Goal: Task Accomplishment & Management: Manage account settings

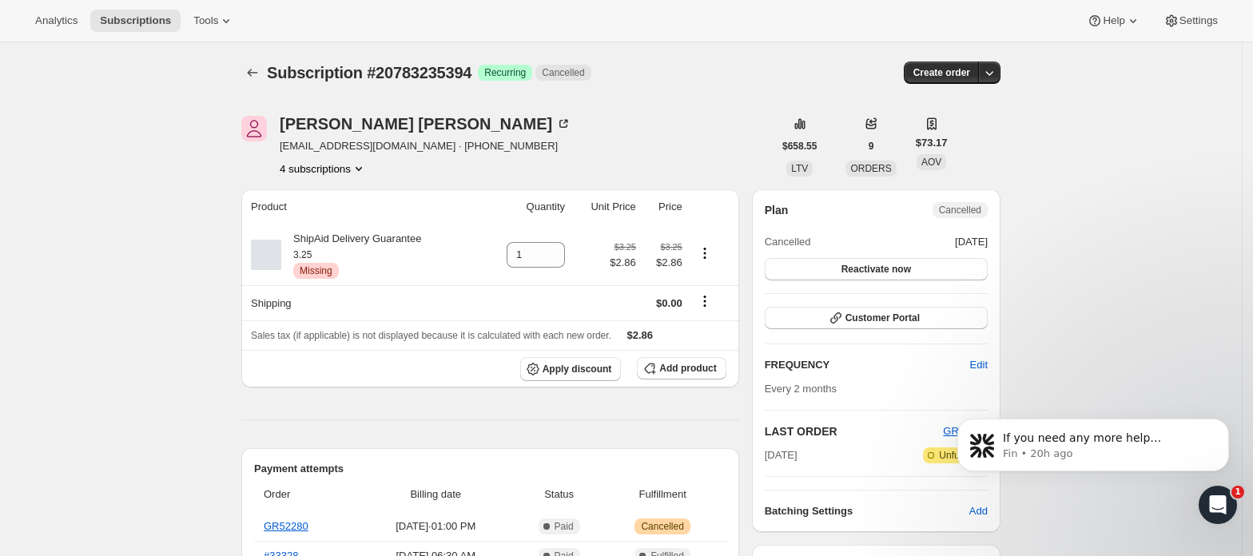
click at [356, 173] on icon "Product actions" at bounding box center [359, 169] width 16 height 16
click at [344, 224] on span "20783268162" at bounding box center [328, 226] width 111 height 16
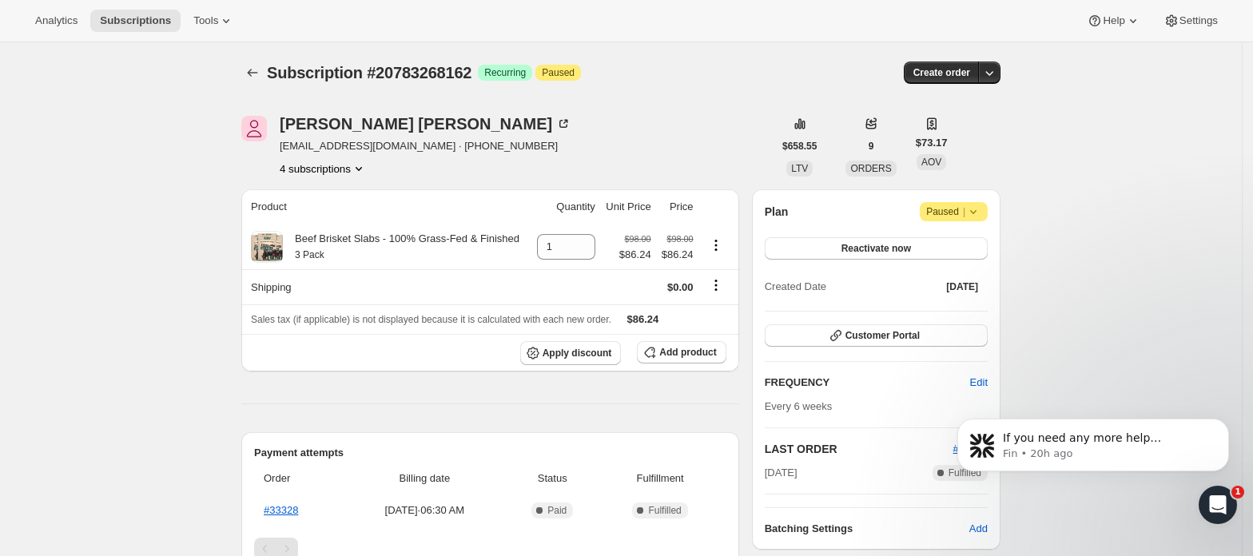
click at [348, 167] on button "4 subscriptions" at bounding box center [323, 169] width 87 height 16
click at [359, 253] on span "21111832898" at bounding box center [328, 253] width 111 height 16
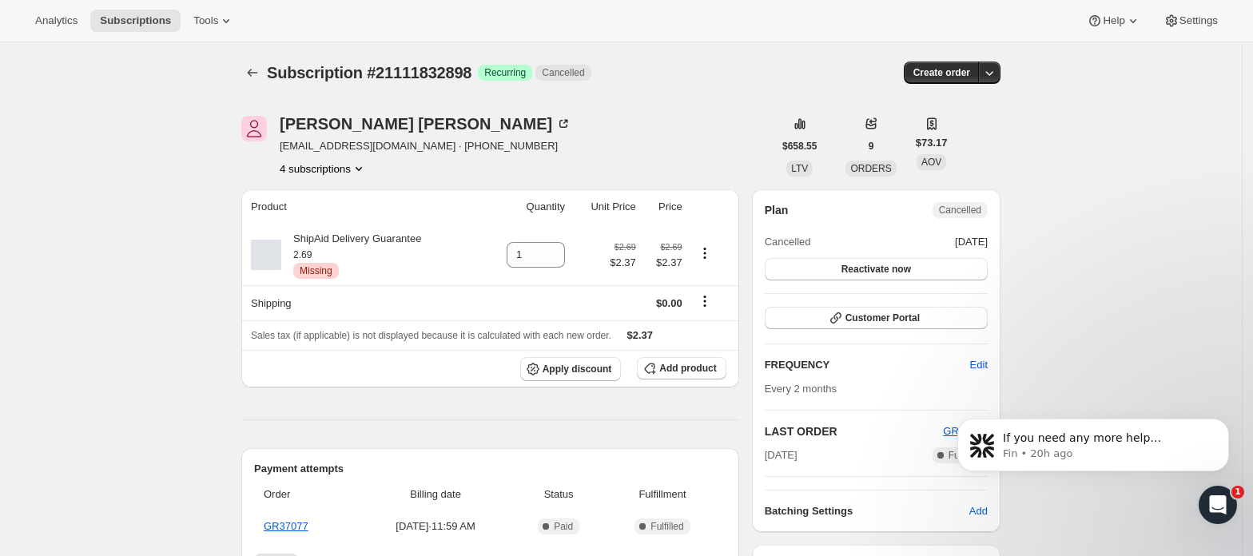
click at [356, 173] on icon "Product actions" at bounding box center [359, 169] width 16 height 16
click at [368, 283] on span "21111865666" at bounding box center [328, 280] width 111 height 16
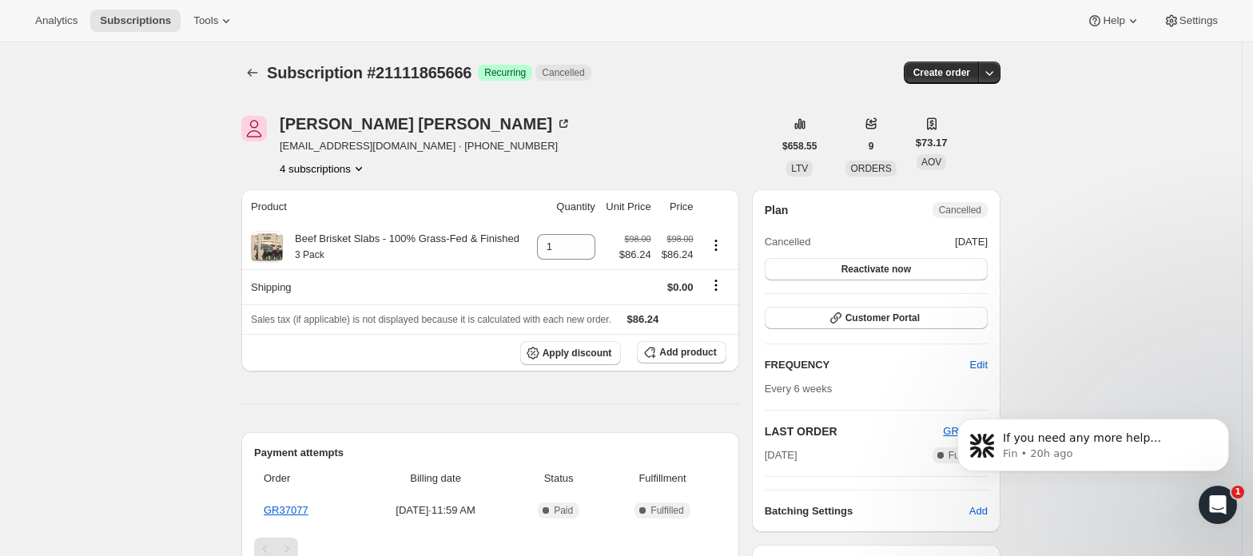
click at [331, 163] on button "4 subscriptions" at bounding box center [323, 169] width 87 height 16
click at [342, 213] on button "20783268162" at bounding box center [328, 226] width 121 height 26
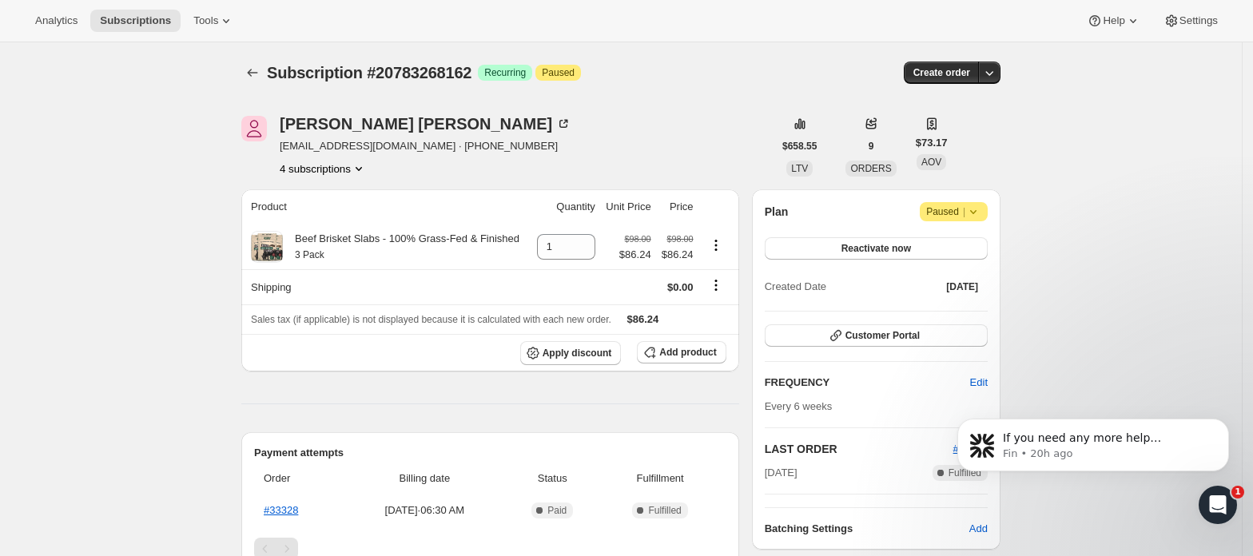
click at [333, 171] on button "4 subscriptions" at bounding box center [323, 169] width 87 height 16
click at [336, 186] on button "20783235394" at bounding box center [328, 198] width 121 height 26
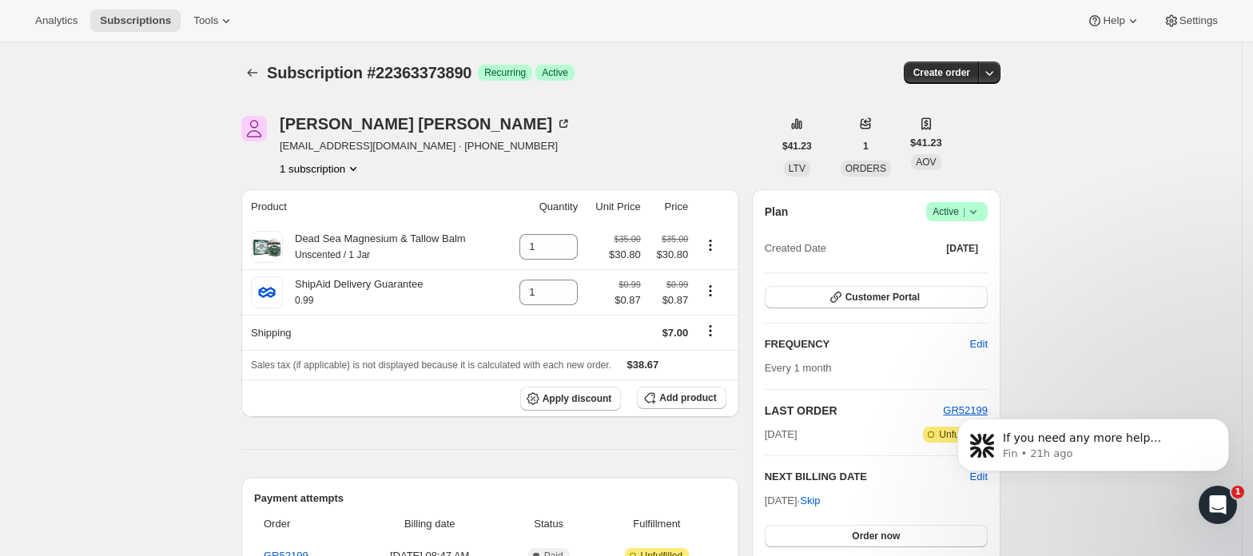
click at [976, 213] on icon at bounding box center [973, 212] width 16 height 16
click at [972, 264] on span "Cancel subscription" at bounding box center [963, 270] width 90 height 12
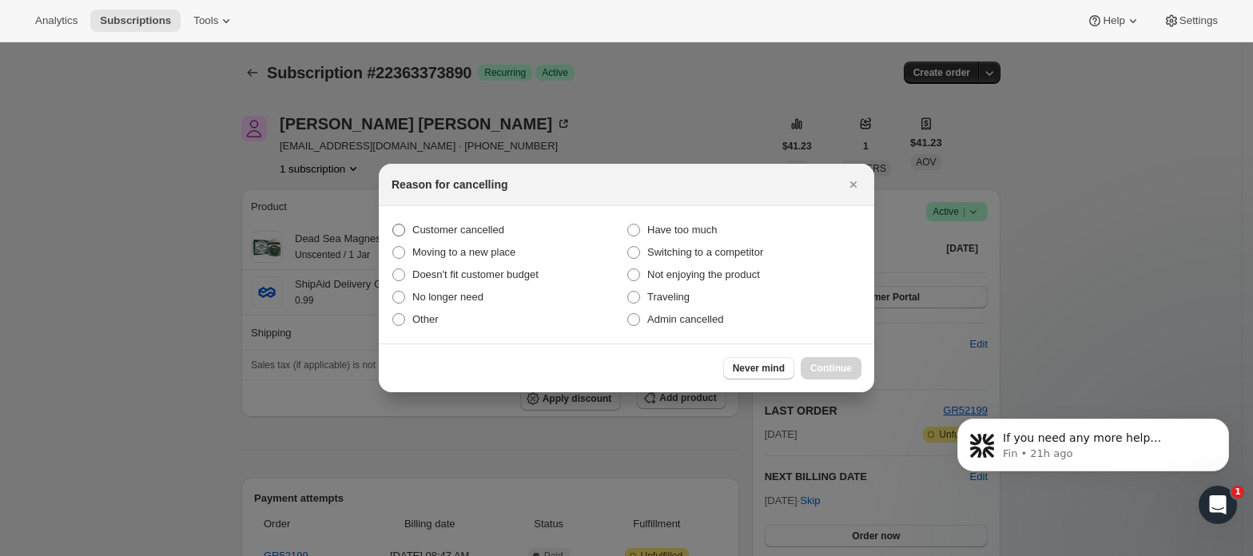
click at [481, 224] on span "Customer cancelled" at bounding box center [458, 230] width 92 height 12
click at [393, 224] on input "Customer cancelled" at bounding box center [392, 224] width 1 height 1
radio input "true"
click at [854, 365] on button "Continue" at bounding box center [831, 368] width 61 height 22
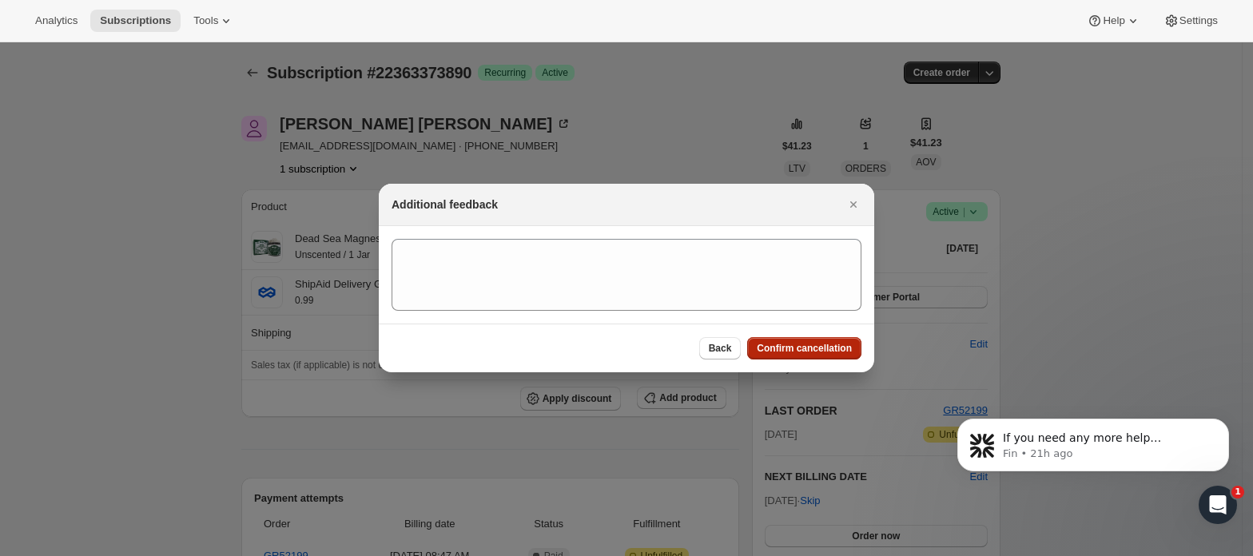
click at [820, 353] on span "Confirm cancellation" at bounding box center [804, 348] width 95 height 13
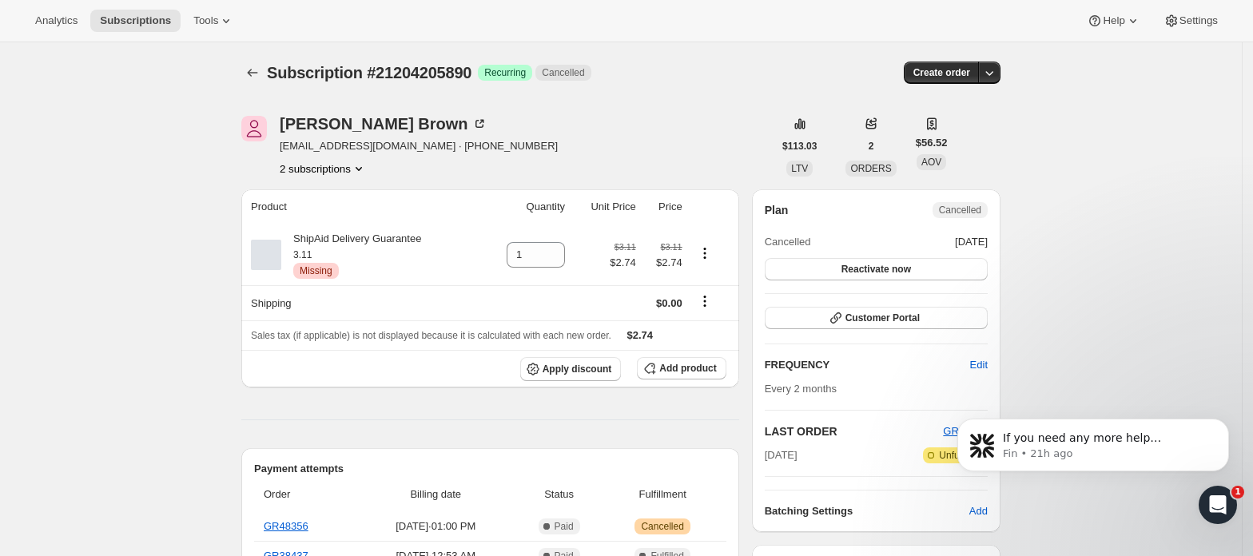
click at [336, 165] on button "2 subscriptions" at bounding box center [323, 169] width 87 height 16
click at [345, 221] on span "21204238658" at bounding box center [328, 226] width 111 height 16
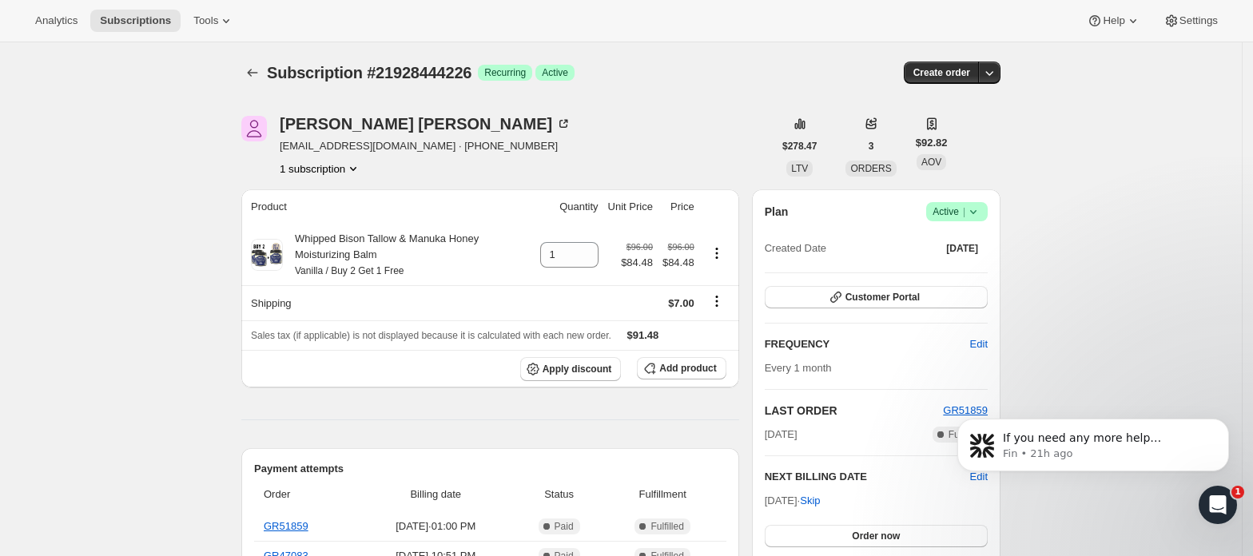
click at [956, 209] on span "Active |" at bounding box center [956, 212] width 49 height 16
click at [975, 267] on span "Cancel subscription" at bounding box center [963, 270] width 90 height 12
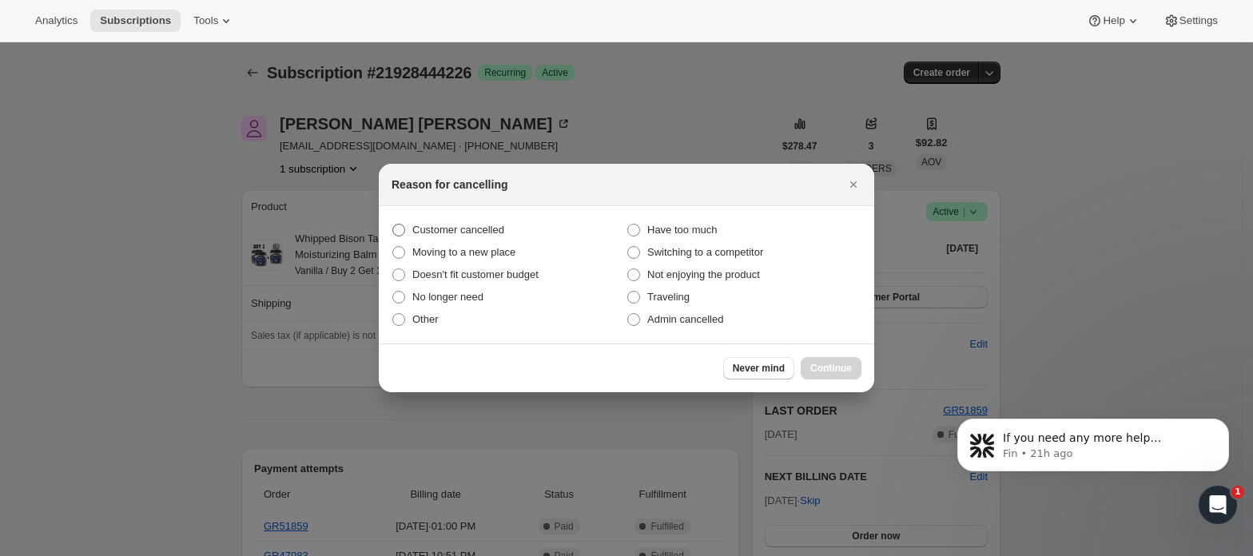
click at [420, 219] on label "Customer cancelled" at bounding box center [509, 230] width 235 height 22
click at [393, 224] on input "Customer cancelled" at bounding box center [392, 224] width 1 height 1
radio input "true"
click at [829, 369] on span "Continue" at bounding box center [831, 368] width 42 height 13
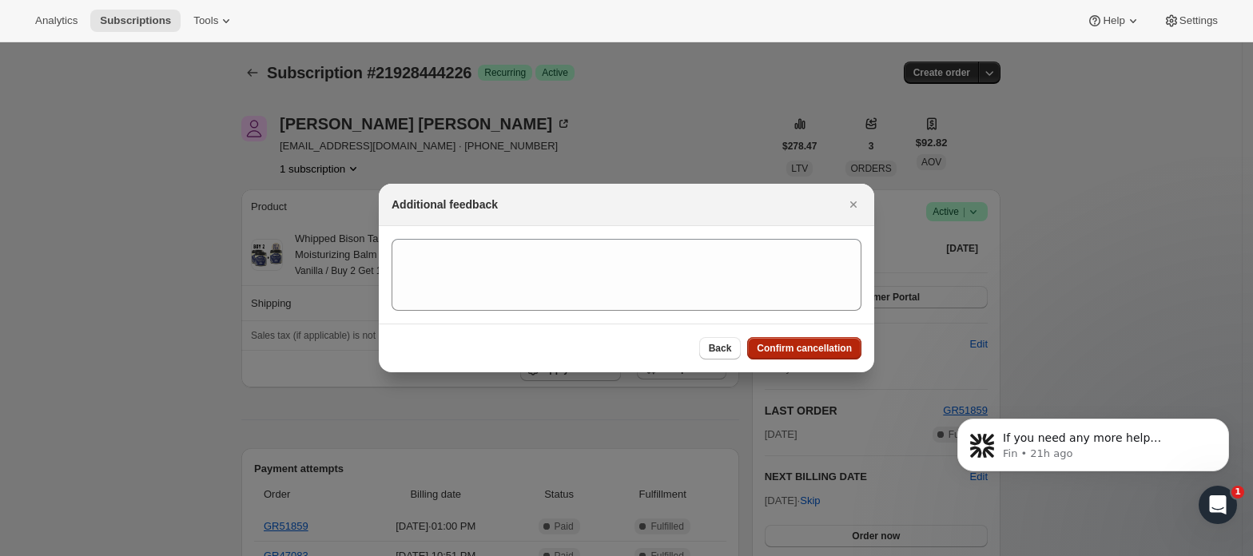
click at [819, 345] on span "Confirm cancellation" at bounding box center [804, 348] width 95 height 13
